Goal: Task Accomplishment & Management: Use online tool/utility

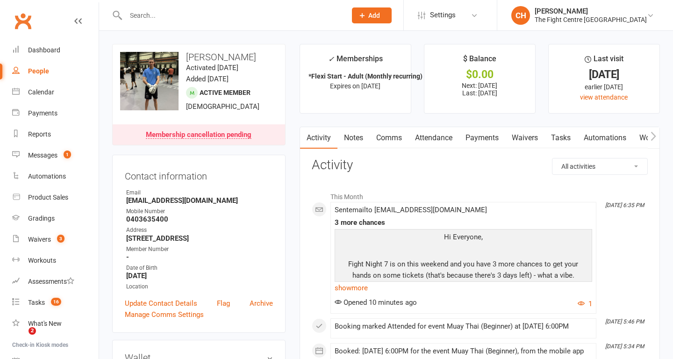
scroll to position [274, 0]
click at [42, 241] on div "Waivers" at bounding box center [39, 239] width 23 height 7
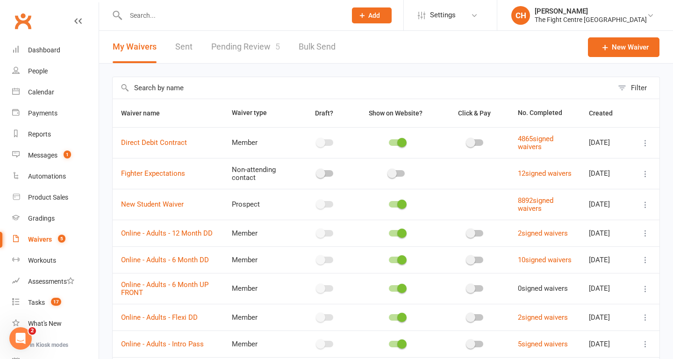
click at [223, 43] on link "Pending Review 5" at bounding box center [245, 47] width 69 height 32
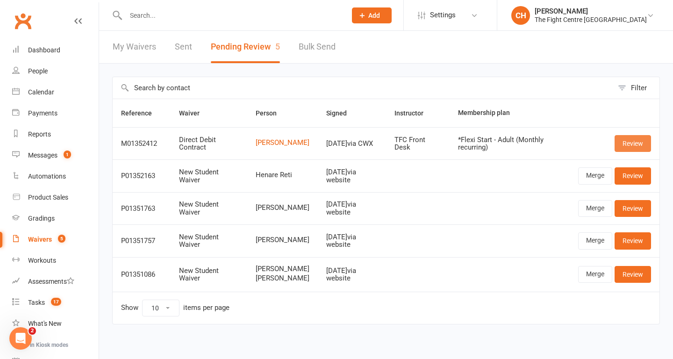
click at [618, 141] on link "Review" at bounding box center [633, 143] width 36 height 17
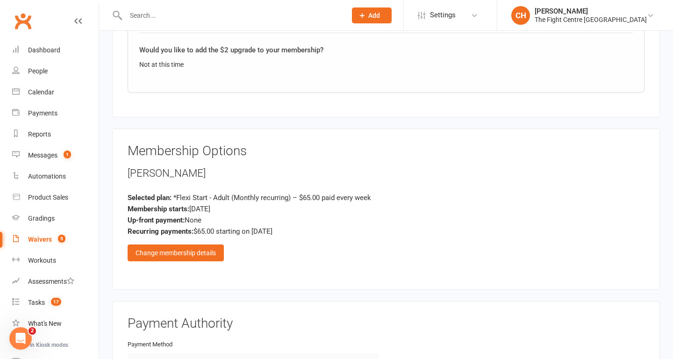
scroll to position [1734, 0]
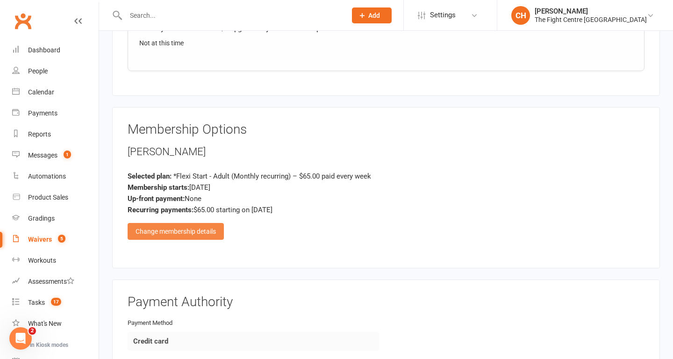
click at [195, 232] on div "Change membership details" at bounding box center [176, 231] width 96 height 17
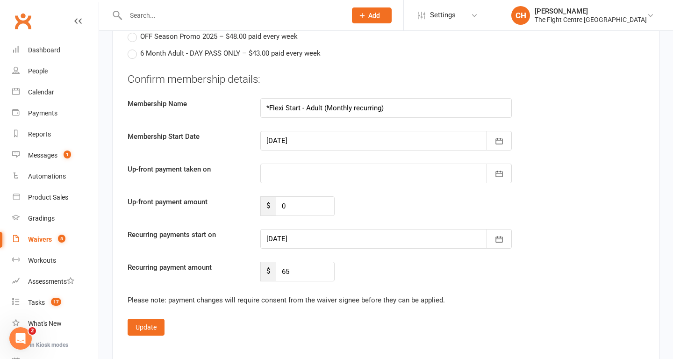
scroll to position [2457, 0]
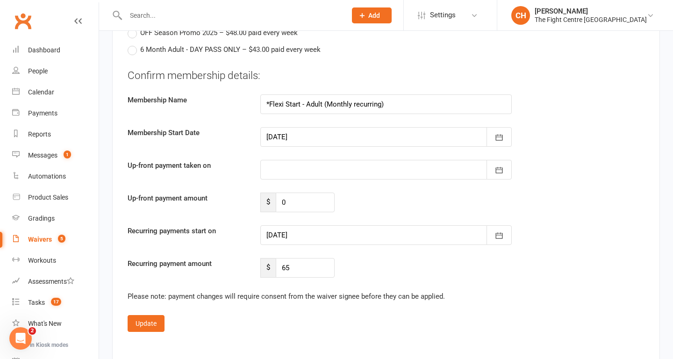
click at [332, 235] on div at bounding box center [386, 235] width 252 height 20
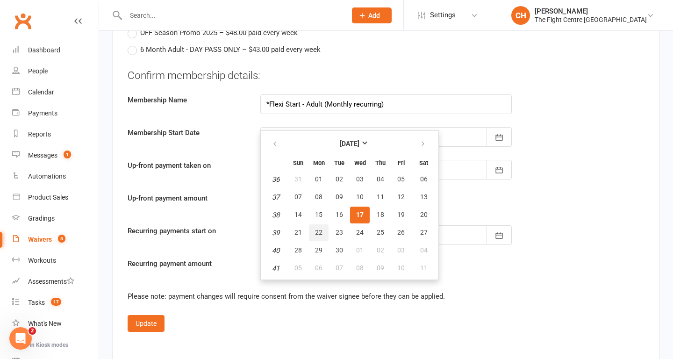
click at [317, 234] on span "22" at bounding box center [318, 232] width 7 height 7
type input "22 Sep 2025"
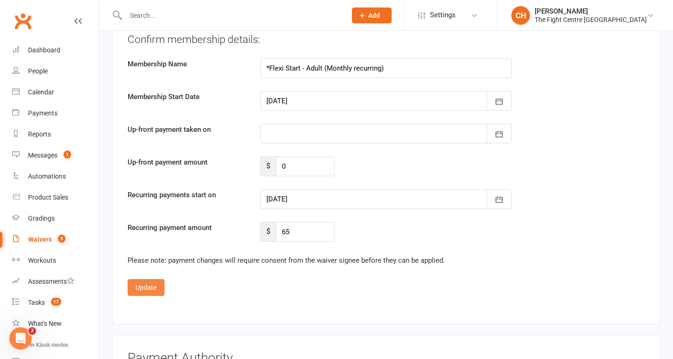
click at [154, 288] on button "Update" at bounding box center [146, 287] width 37 height 17
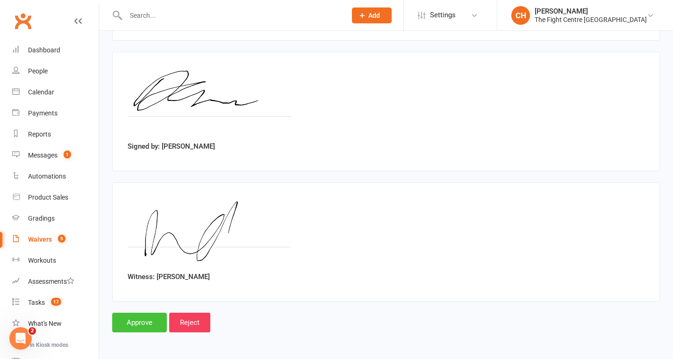
click at [144, 321] on input "Approve" at bounding box center [139, 323] width 55 height 20
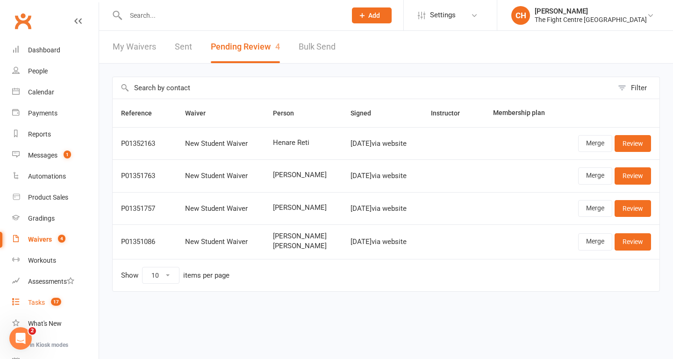
scroll to position [91, 0]
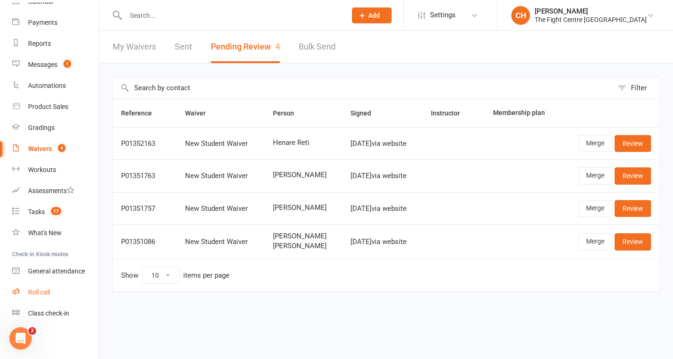
click at [41, 294] on div "Roll call" at bounding box center [39, 291] width 22 height 7
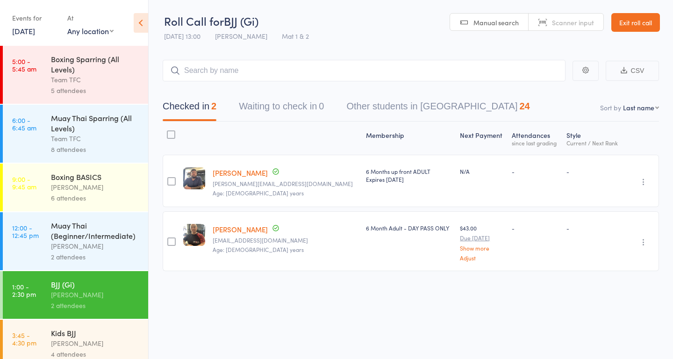
click at [32, 34] on link "[DATE]" at bounding box center [23, 31] width 23 height 10
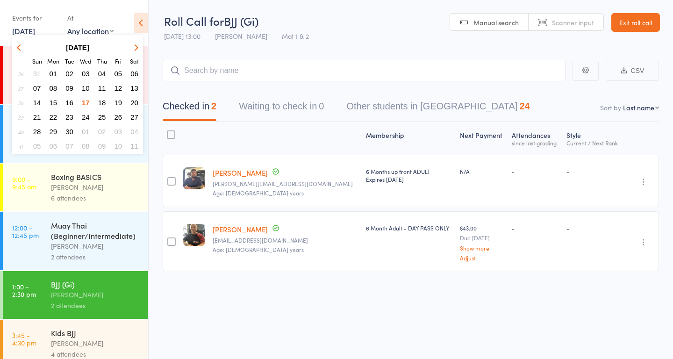
click at [72, 101] on span "16" at bounding box center [69, 103] width 8 height 8
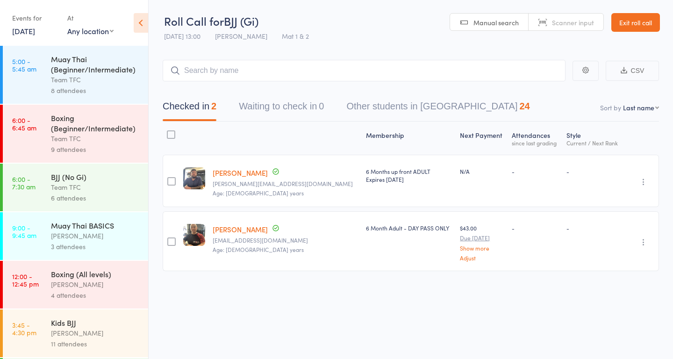
click at [107, 88] on div "8 attendees" at bounding box center [95, 90] width 89 height 11
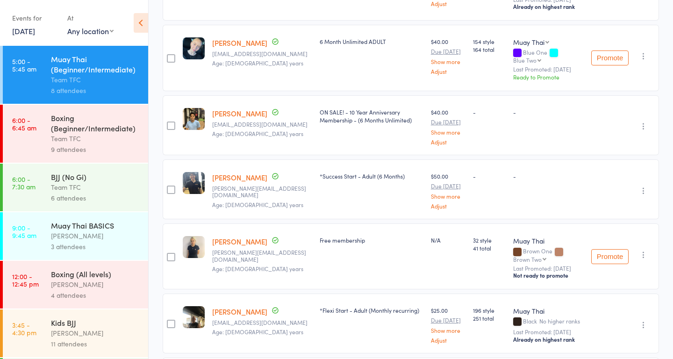
scroll to position [33, 0]
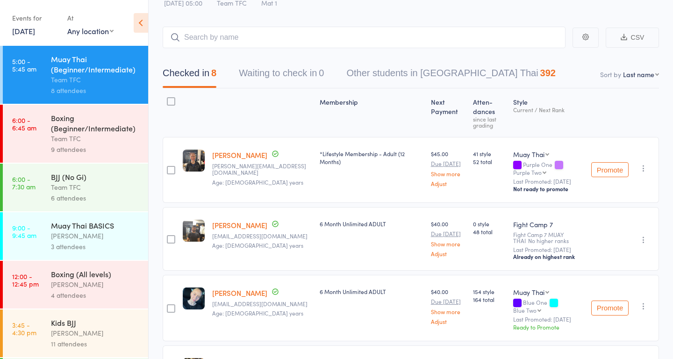
click at [83, 133] on div "Team TFC" at bounding box center [95, 138] width 89 height 11
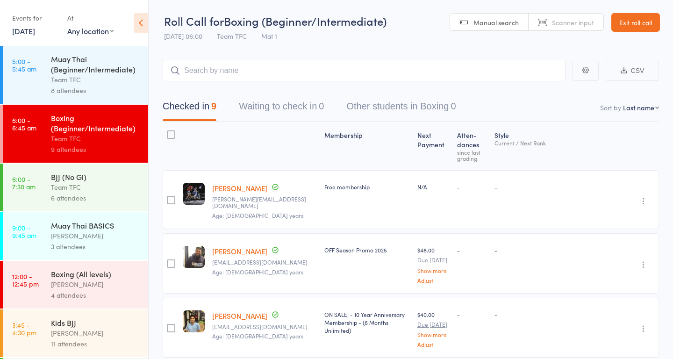
click at [86, 183] on div "Team TFC" at bounding box center [95, 187] width 89 height 11
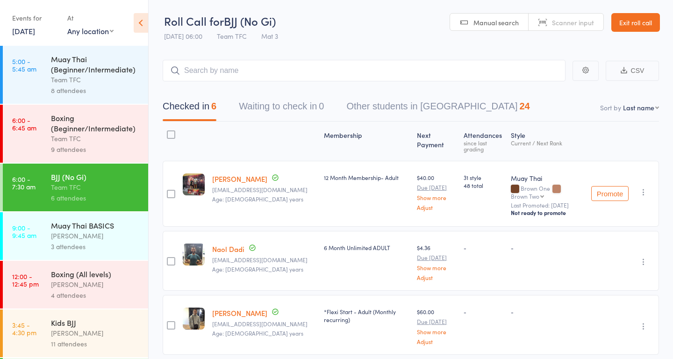
click at [94, 236] on div "[PERSON_NAME]" at bounding box center [95, 236] width 89 height 11
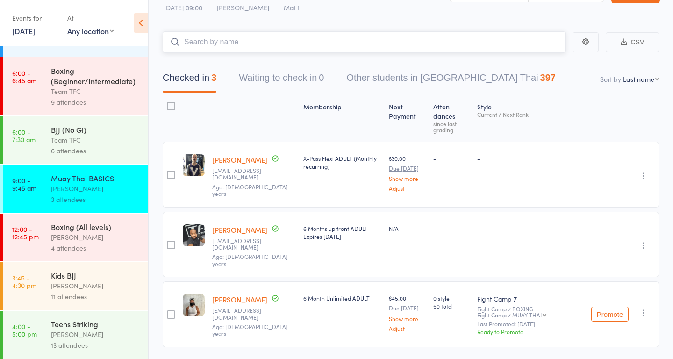
scroll to position [49, 0]
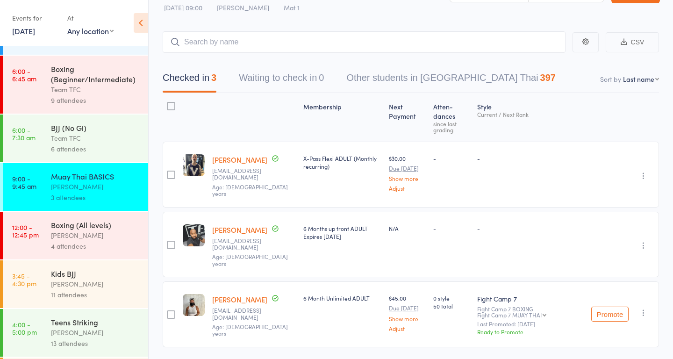
click at [74, 239] on div "[PERSON_NAME]" at bounding box center [95, 235] width 89 height 11
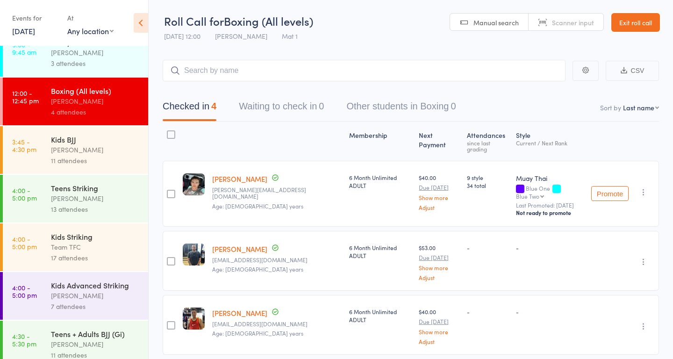
scroll to position [187, 0]
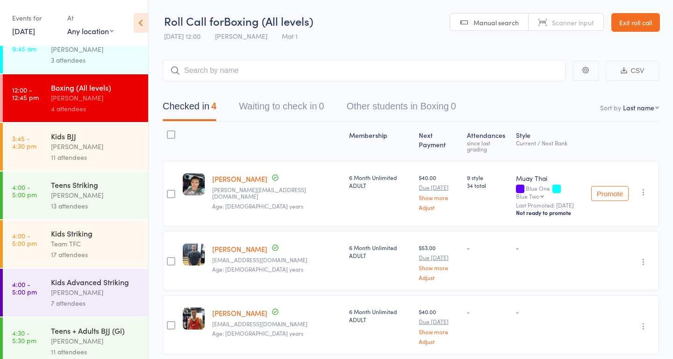
click at [83, 138] on div "Kids BJJ" at bounding box center [95, 136] width 89 height 10
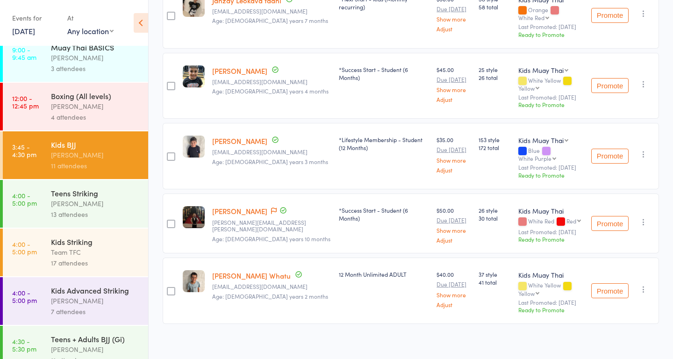
scroll to position [180, 0]
click at [77, 193] on div "Teens Striking" at bounding box center [95, 192] width 89 height 10
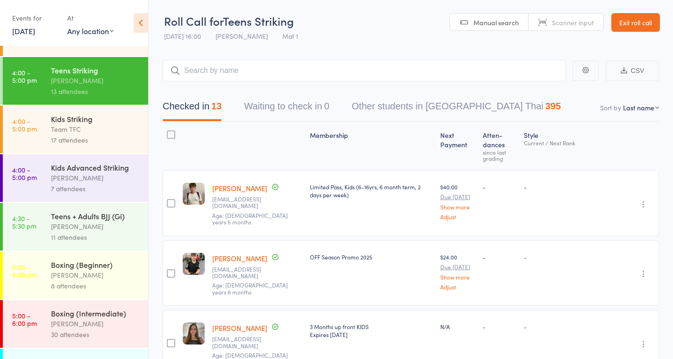
click at [111, 130] on div "Team TFC" at bounding box center [95, 129] width 89 height 11
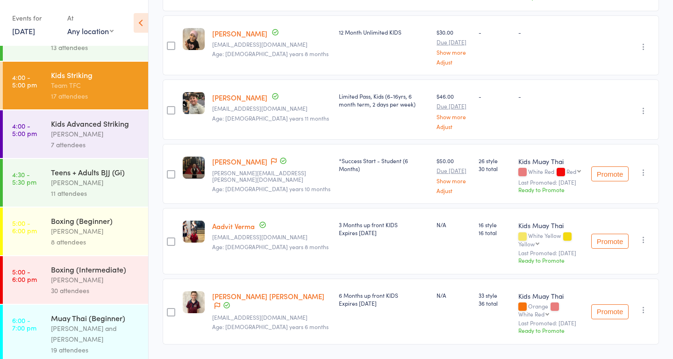
scroll to position [1015, 0]
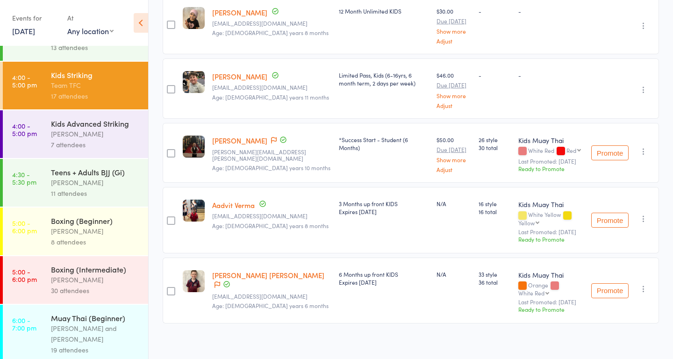
click at [80, 134] on div "[PERSON_NAME]" at bounding box center [95, 134] width 89 height 11
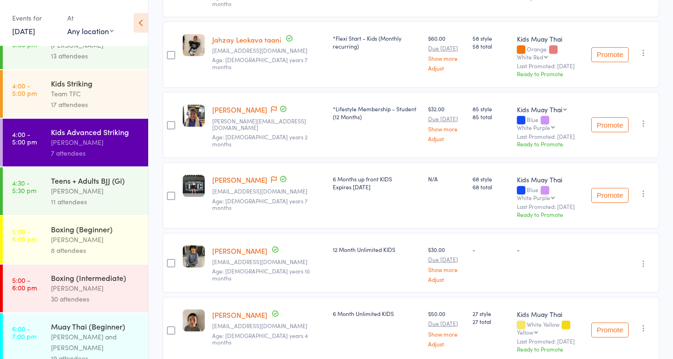
scroll to position [316, 0]
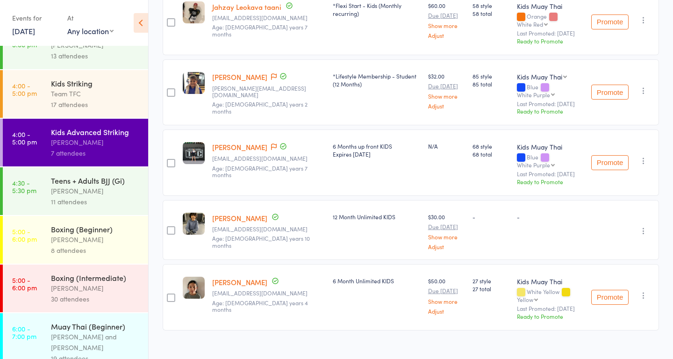
click at [60, 177] on div "Teens + Adults BJJ (Gi)" at bounding box center [95, 180] width 89 height 10
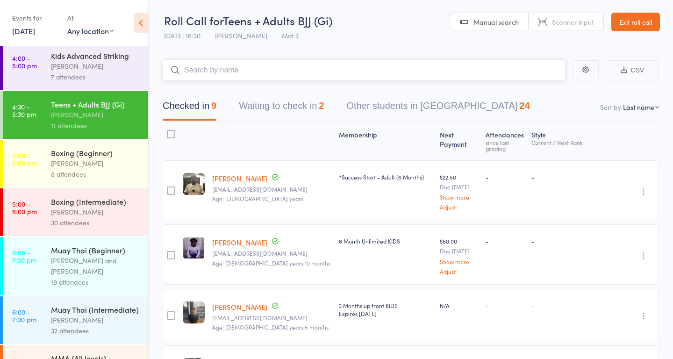
scroll to position [411, 0]
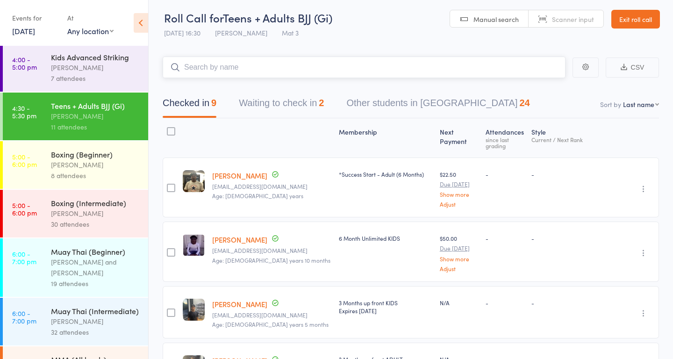
click at [297, 95] on button "Waiting to check in 2" at bounding box center [281, 105] width 85 height 25
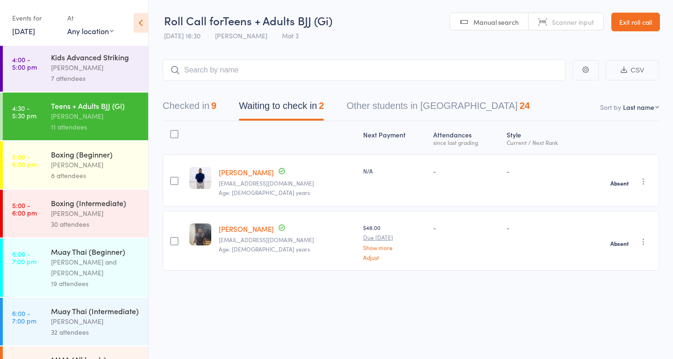
click at [81, 165] on div "[PERSON_NAME]" at bounding box center [95, 164] width 89 height 11
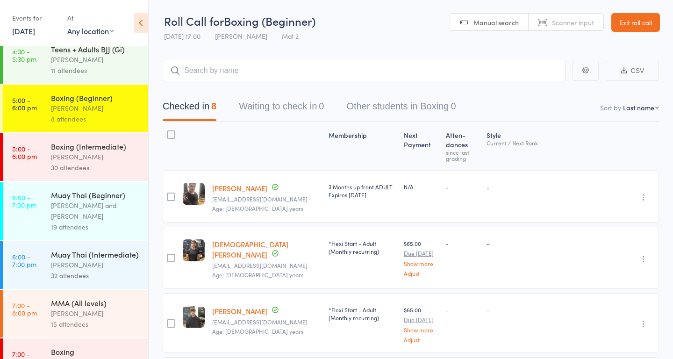
scroll to position [470, 0]
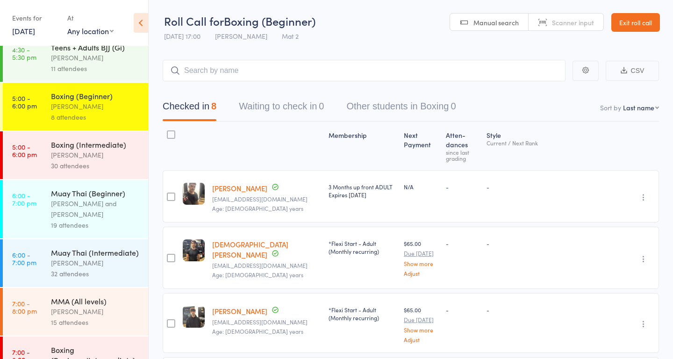
click at [71, 158] on div "[PERSON_NAME]" at bounding box center [95, 155] width 89 height 11
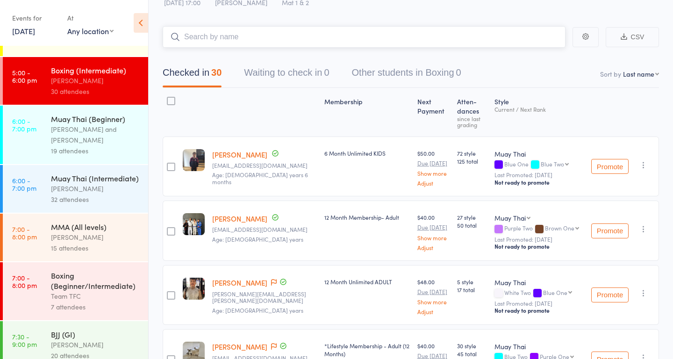
scroll to position [33, 0]
click at [68, 117] on div "Muay Thai (Beginner)" at bounding box center [95, 119] width 89 height 10
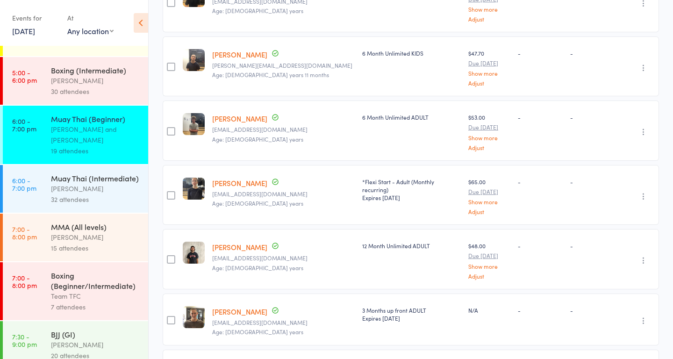
scroll to position [1031, 0]
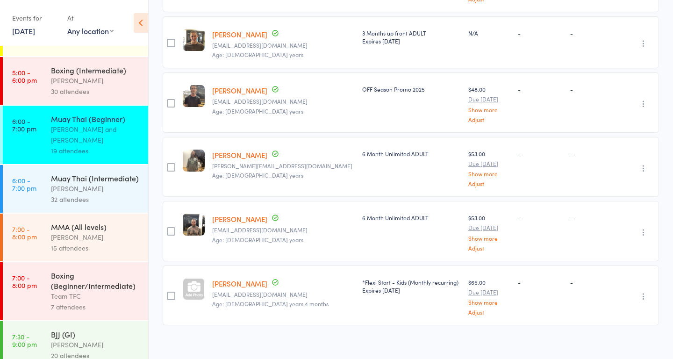
click at [86, 183] on div "[PERSON_NAME]" at bounding box center [95, 188] width 89 height 11
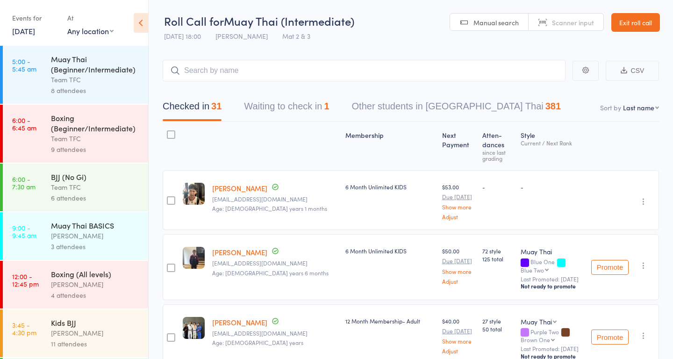
click at [283, 107] on button "Waiting to check in 1" at bounding box center [286, 108] width 85 height 25
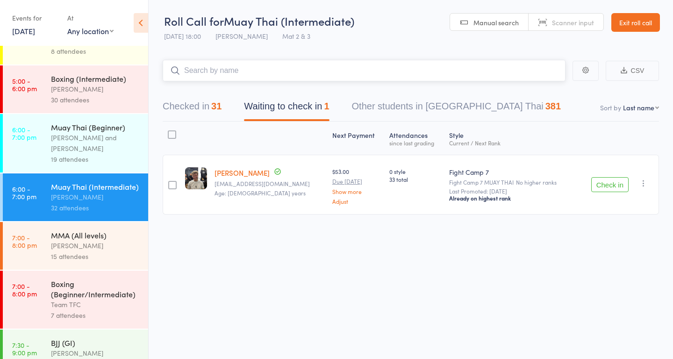
scroll to position [544, 0]
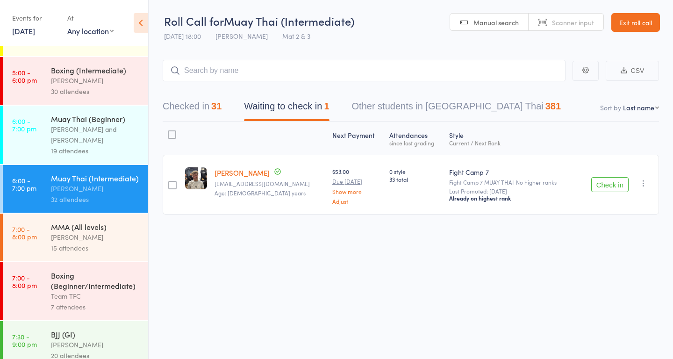
click at [66, 232] on div "[PERSON_NAME]" at bounding box center [95, 237] width 89 height 11
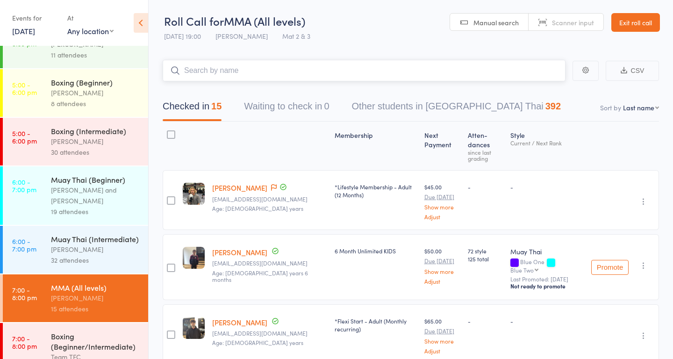
scroll to position [544, 0]
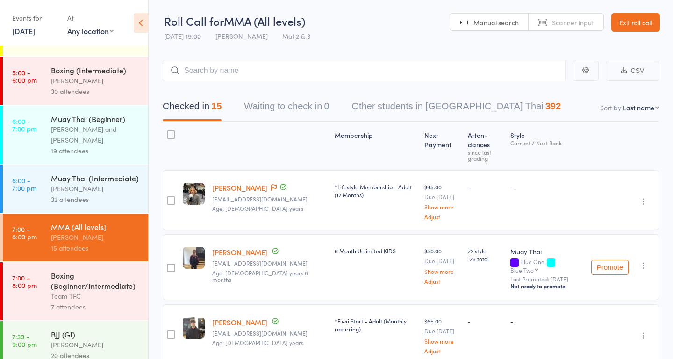
click at [77, 302] on div "7 attendees" at bounding box center [95, 307] width 89 height 11
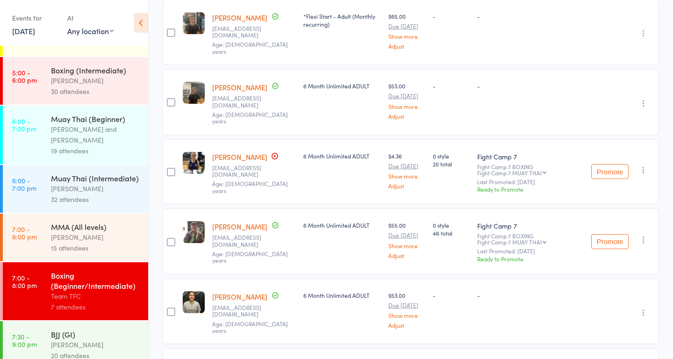
scroll to position [307, 0]
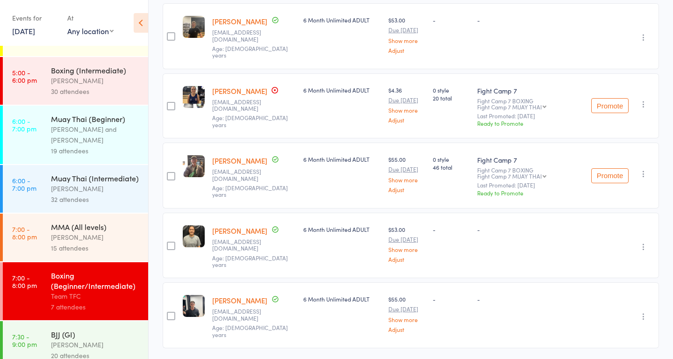
click at [71, 339] on div "[PERSON_NAME]" at bounding box center [95, 344] width 89 height 11
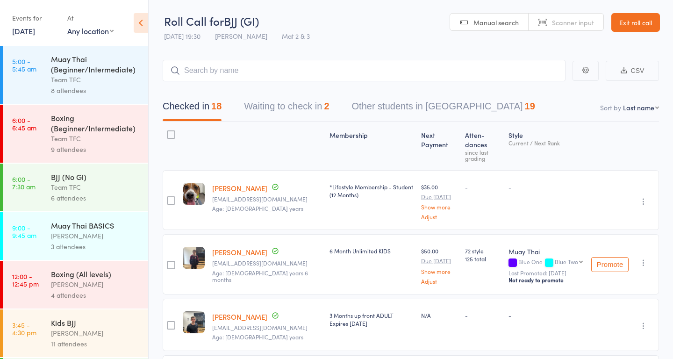
click at [271, 107] on button "Waiting to check in 2" at bounding box center [286, 108] width 85 height 25
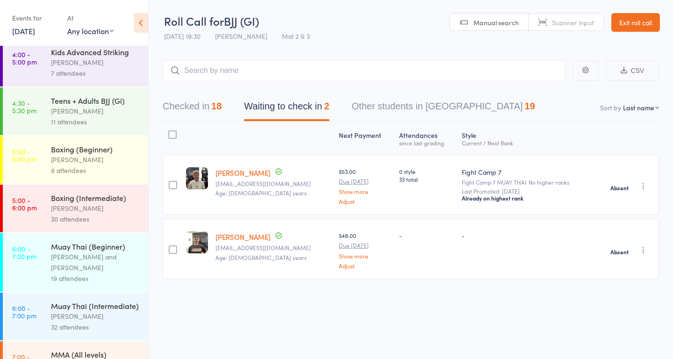
scroll to position [544, 0]
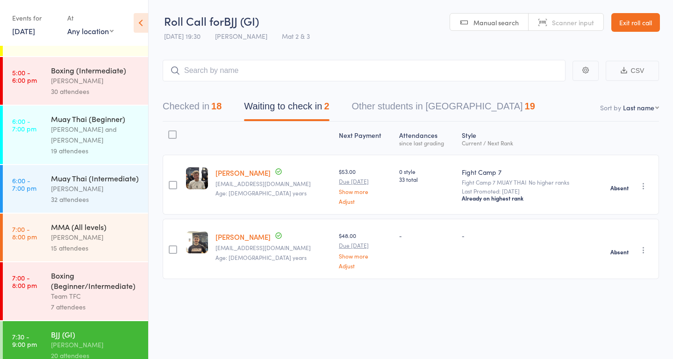
click at [73, 291] on div "Team TFC" at bounding box center [95, 296] width 89 height 11
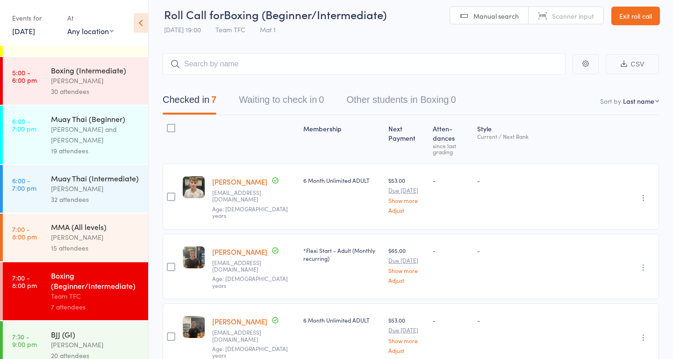
scroll to position [5, 0]
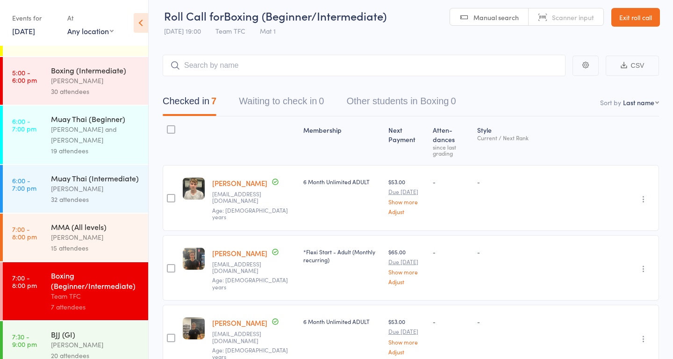
click at [71, 232] on div "[PERSON_NAME]" at bounding box center [95, 237] width 89 height 11
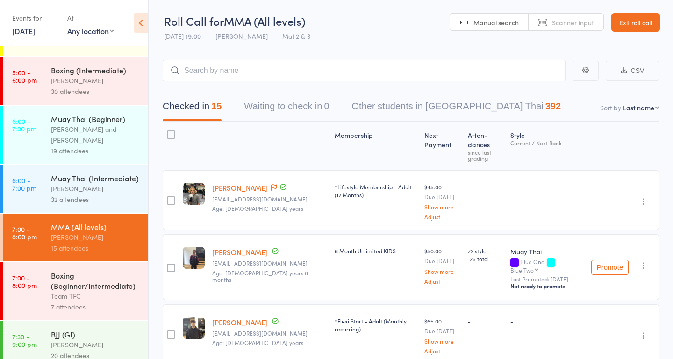
click at [84, 183] on div "[PERSON_NAME]" at bounding box center [95, 188] width 89 height 11
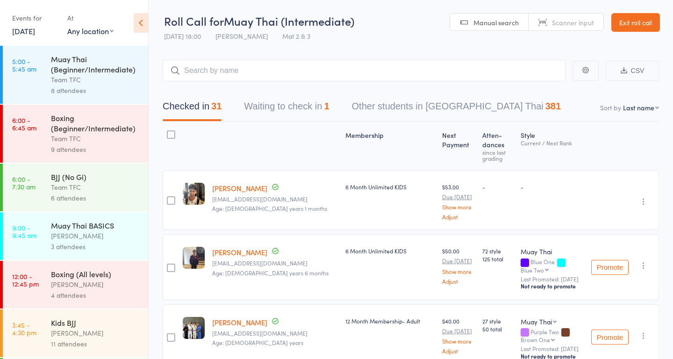
click at [297, 106] on button "Waiting to check in 1" at bounding box center [286, 108] width 85 height 25
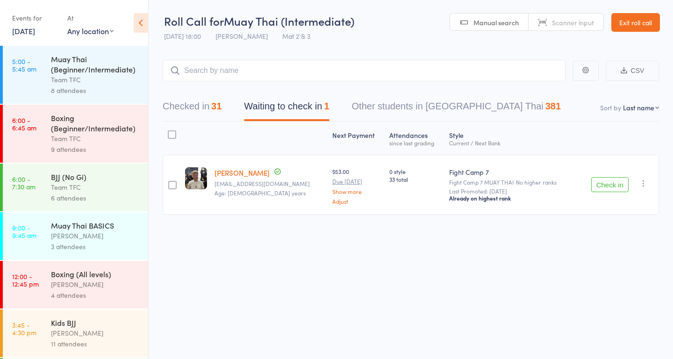
click at [644, 185] on icon "button" at bounding box center [643, 183] width 9 height 9
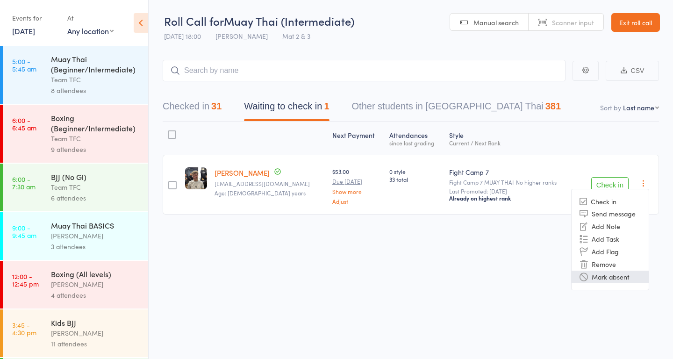
click at [606, 276] on li "Mark absent" at bounding box center [610, 277] width 77 height 13
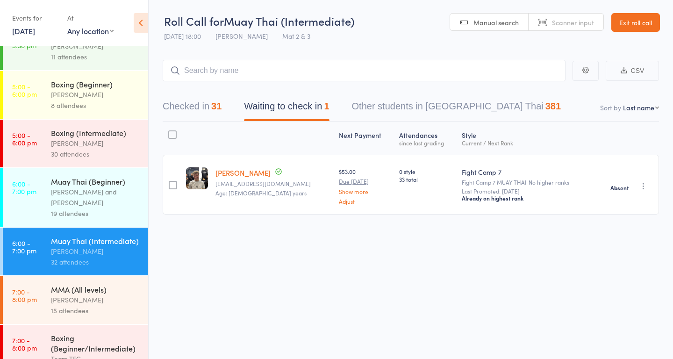
scroll to position [544, 0]
